Goal: Information Seeking & Learning: Find specific page/section

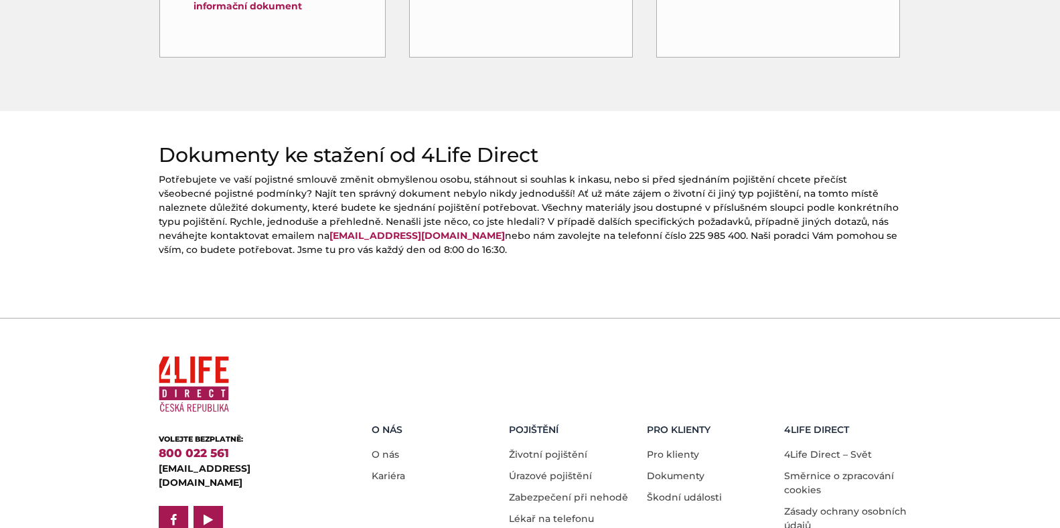
scroll to position [603, 0]
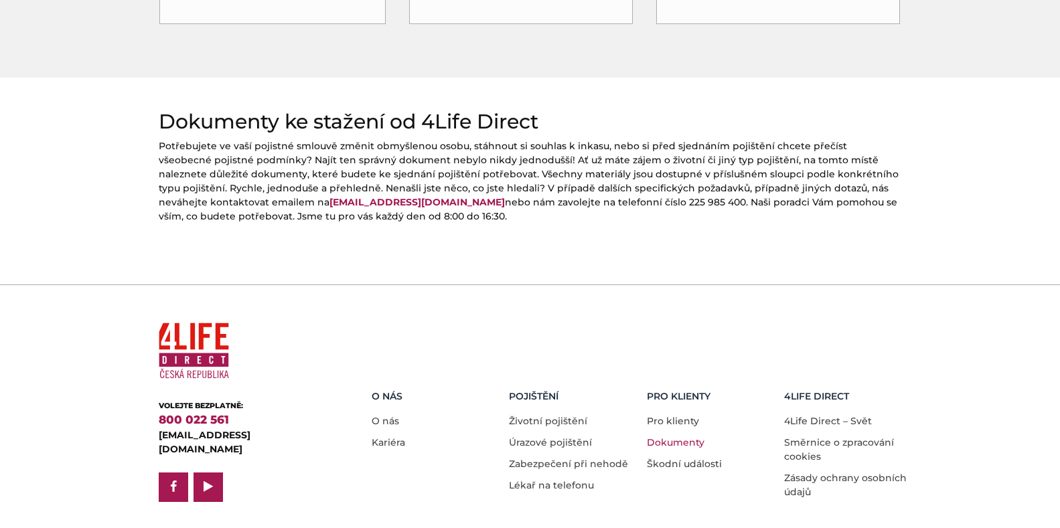
click at [676, 437] on link "Dokumenty" at bounding box center [676, 443] width 58 height 12
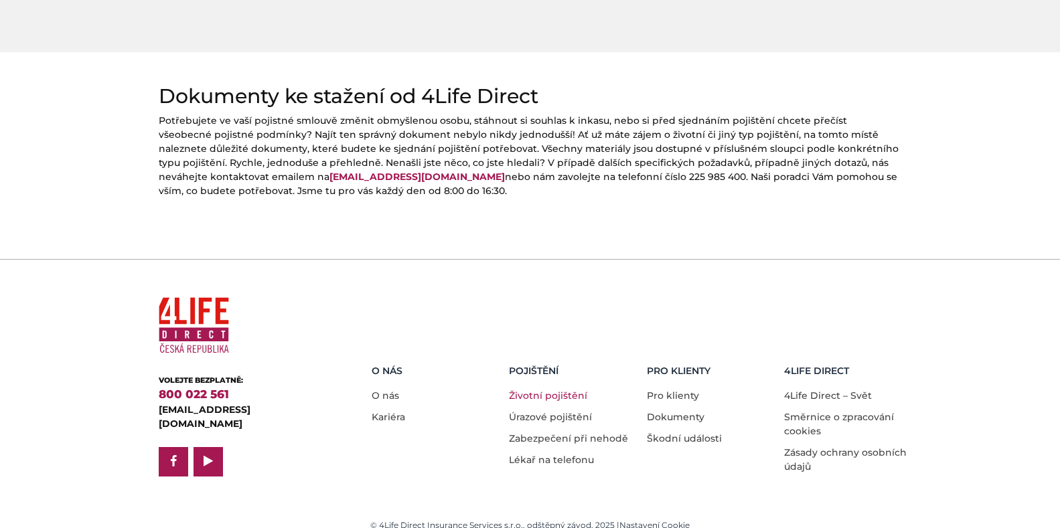
click at [528, 390] on link "Životní pojištění" at bounding box center [548, 396] width 78 height 12
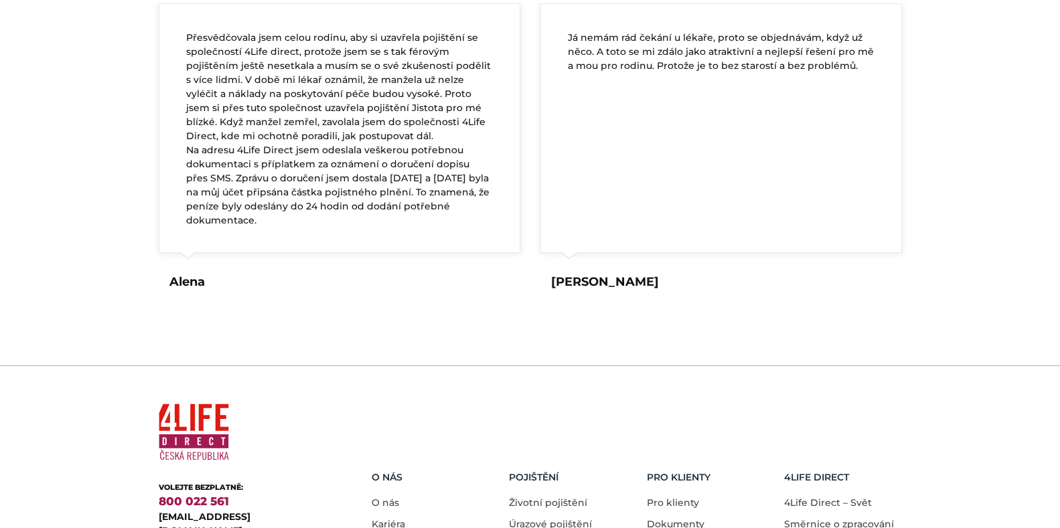
scroll to position [2630, 0]
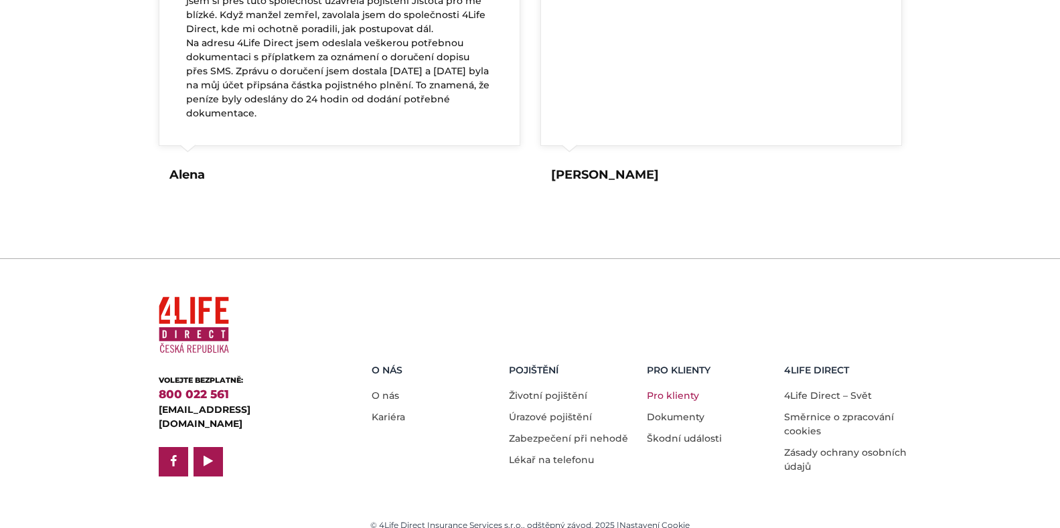
click at [680, 390] on link "Pro klienty" at bounding box center [673, 396] width 52 height 12
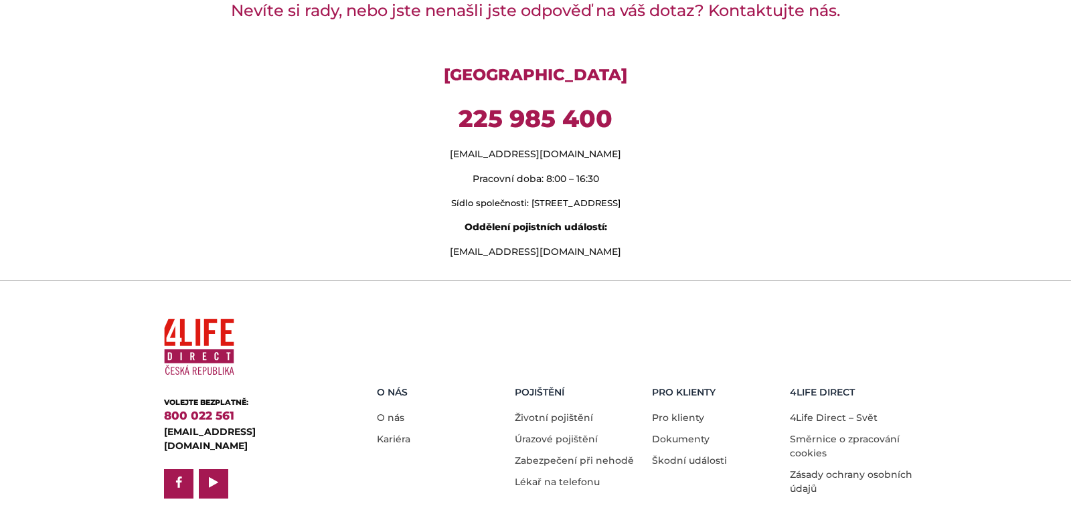
scroll to position [1162, 0]
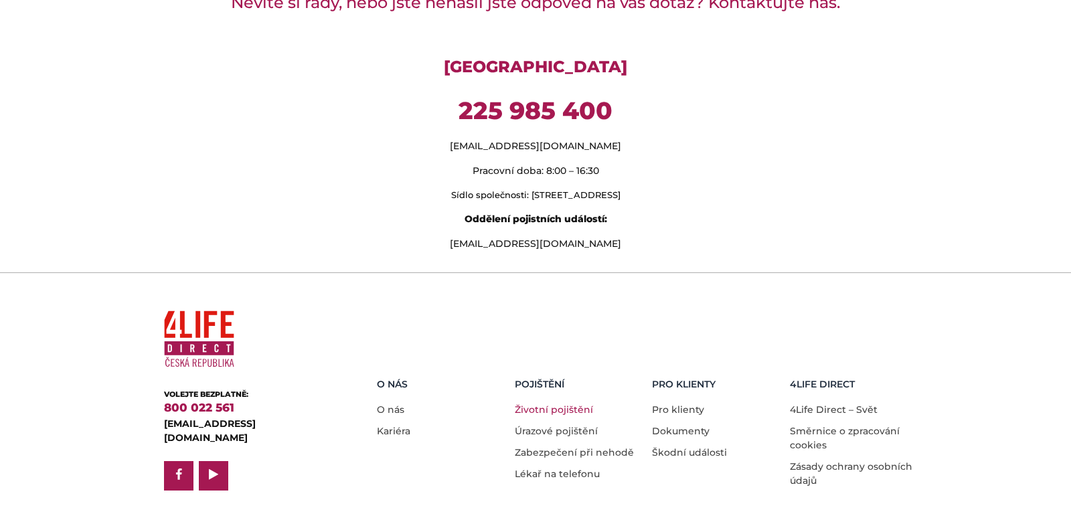
click at [534, 404] on link "Životní pojištění" at bounding box center [554, 410] width 78 height 12
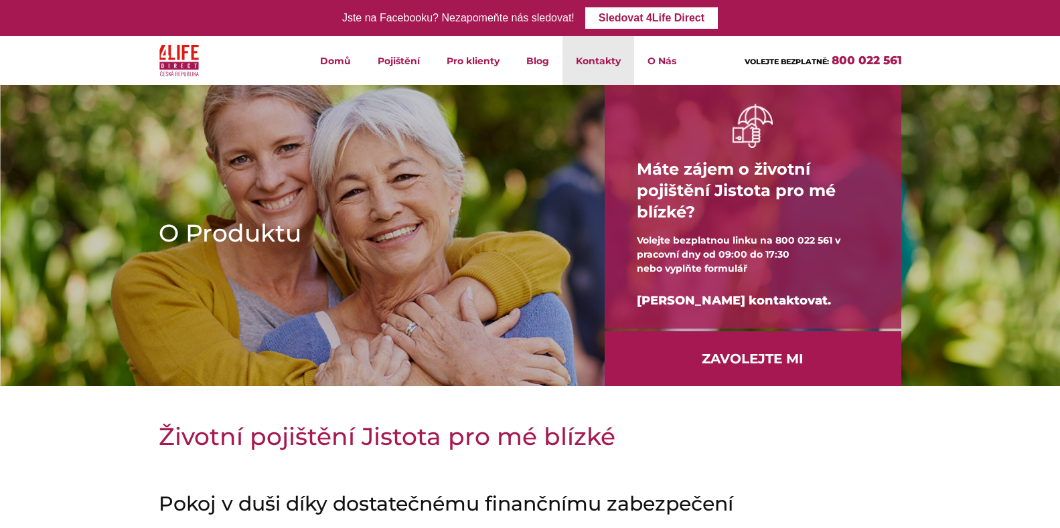
click at [597, 56] on link "Kontakty" at bounding box center [598, 60] width 72 height 49
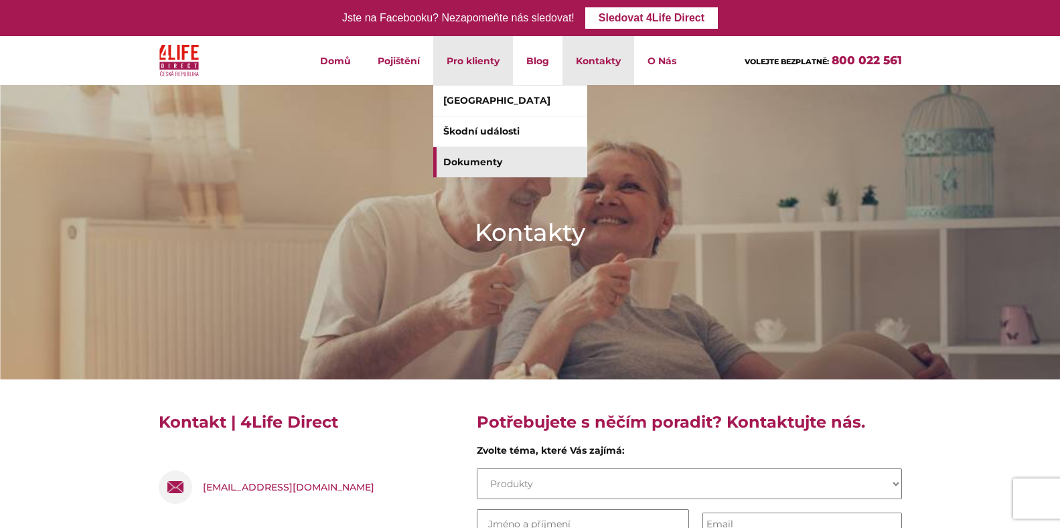
click at [484, 161] on link "Dokumenty" at bounding box center [510, 162] width 154 height 30
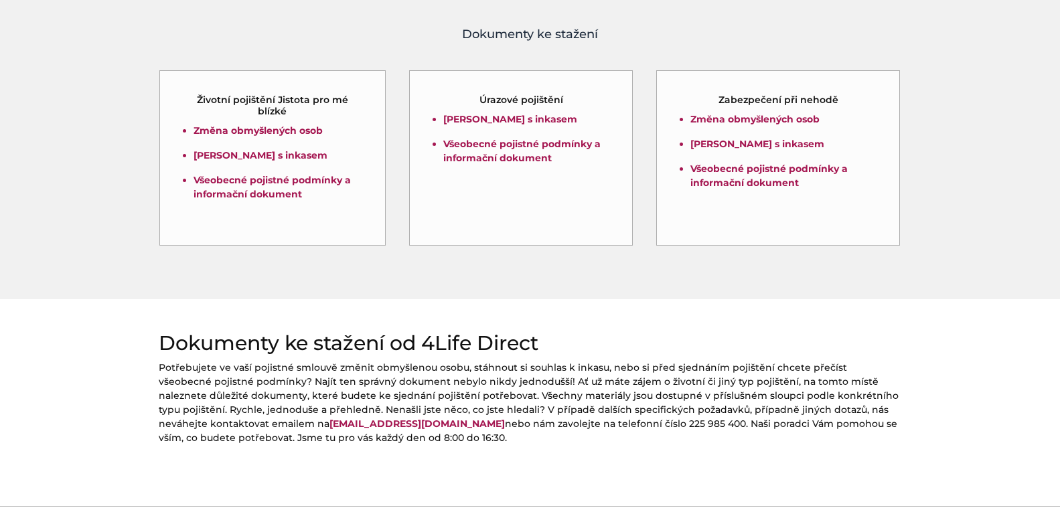
scroll to position [335, 0]
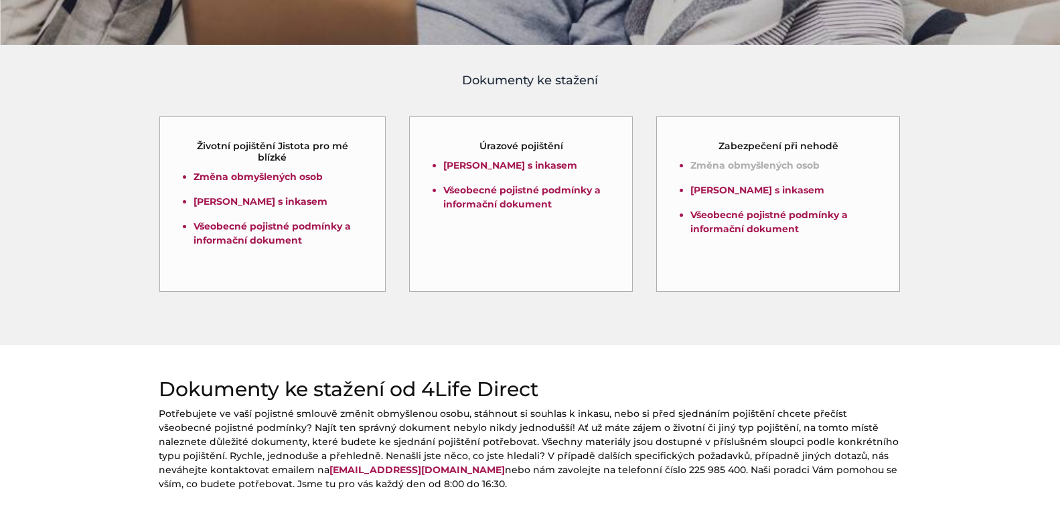
click at [728, 165] on link "Změna obmyšlených osob" at bounding box center [754, 165] width 129 height 12
click at [703, 224] on link "Všeobecné pojistné podmínky a informační dokument" at bounding box center [768, 222] width 157 height 26
click at [512, 192] on link "Všeobecné pojistné podmínky a informační dokument" at bounding box center [521, 197] width 157 height 26
click at [254, 231] on link "Všeobecné pojistné podmínky a informační dokument" at bounding box center [272, 233] width 157 height 26
